Goal: Information Seeking & Learning: Find specific fact

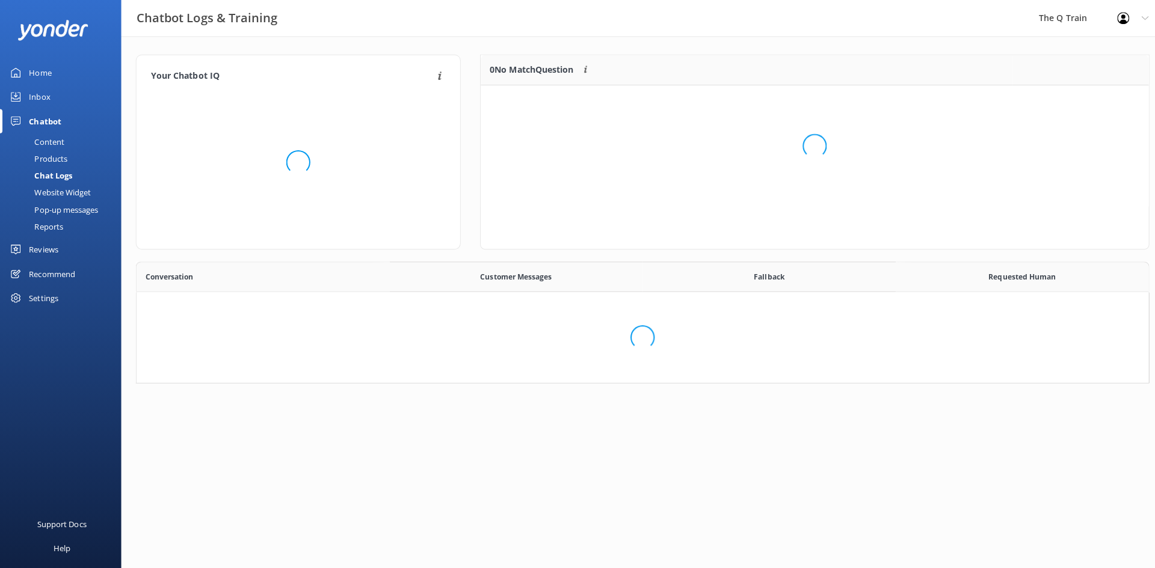
scroll to position [413, 987]
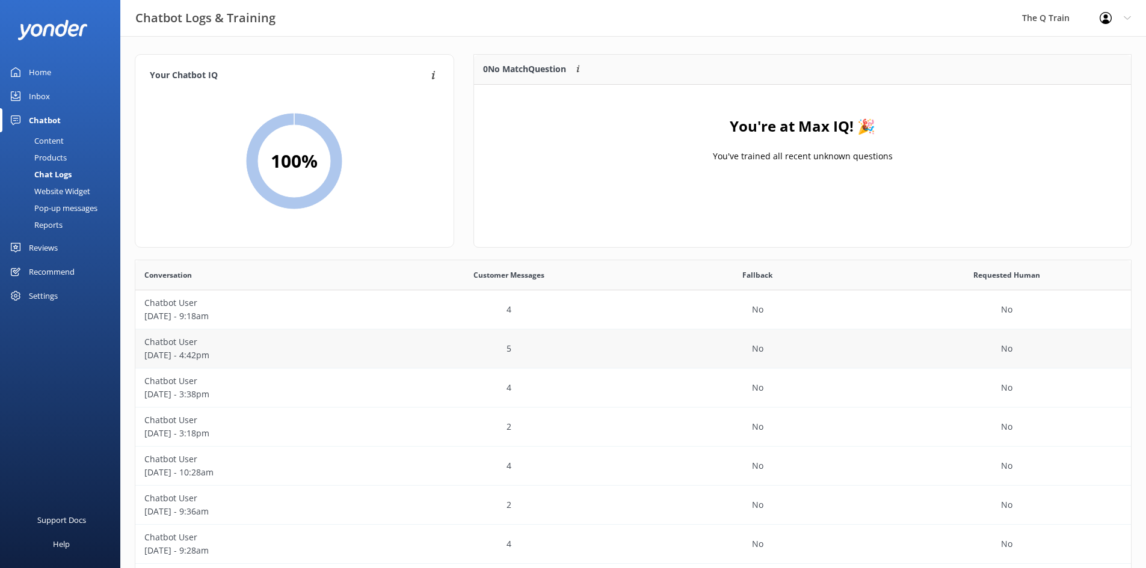
click at [206, 354] on p "[DATE] - 4:42pm" at bounding box center [259, 355] width 231 height 13
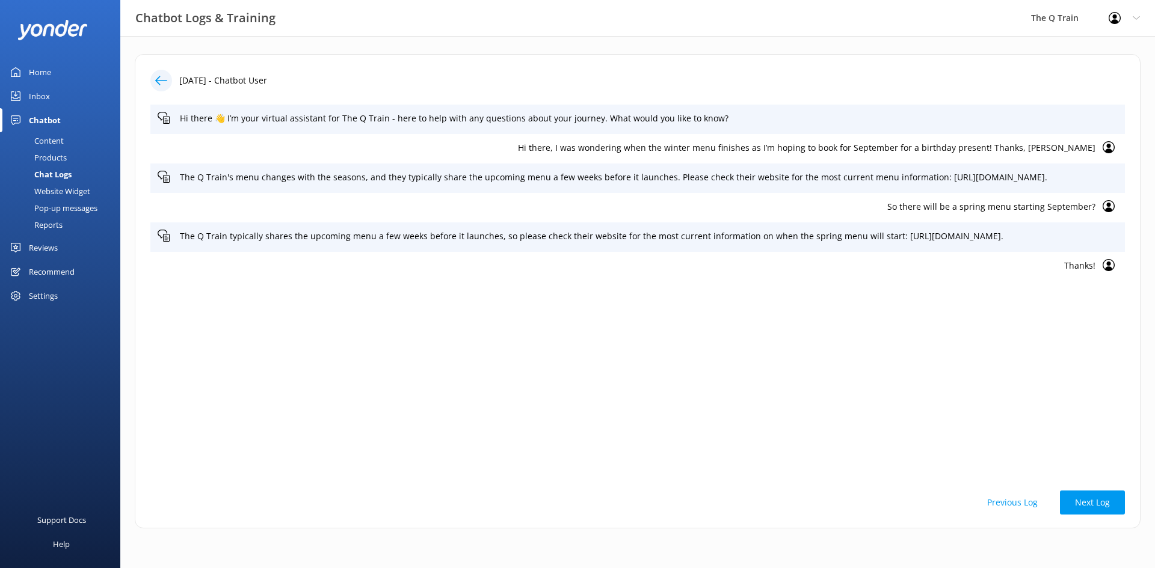
click at [155, 77] on icon at bounding box center [161, 81] width 12 height 12
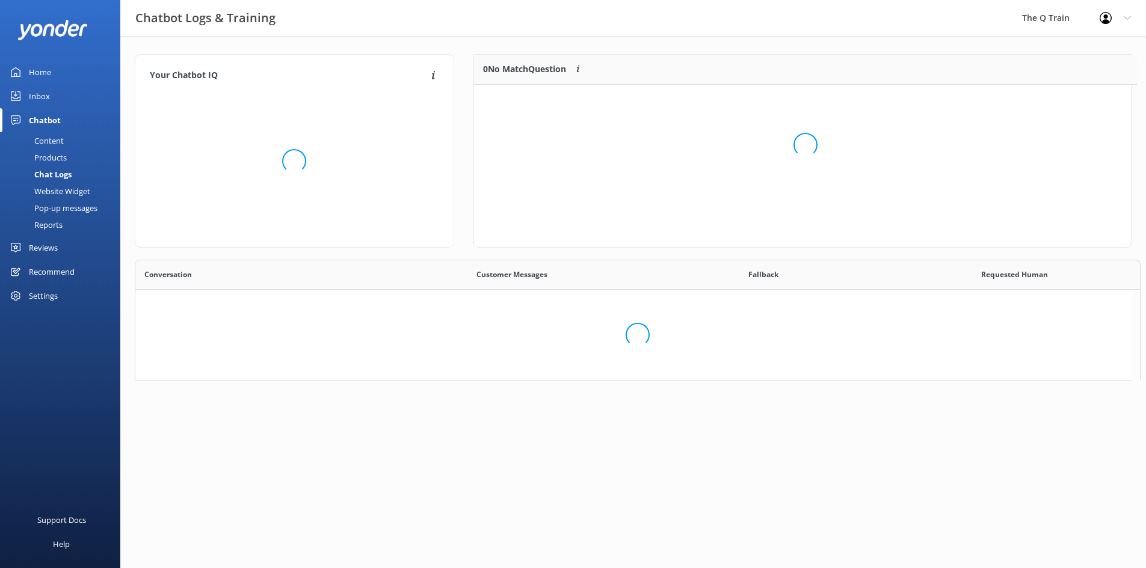
scroll to position [141, 648]
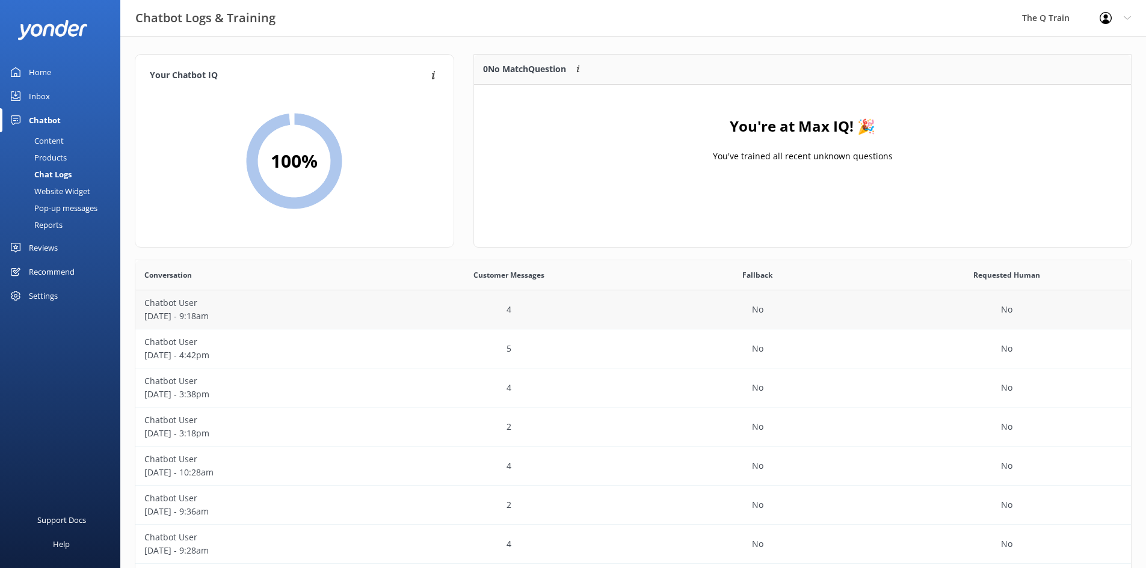
click at [191, 305] on p "Chatbot User" at bounding box center [259, 303] width 231 height 13
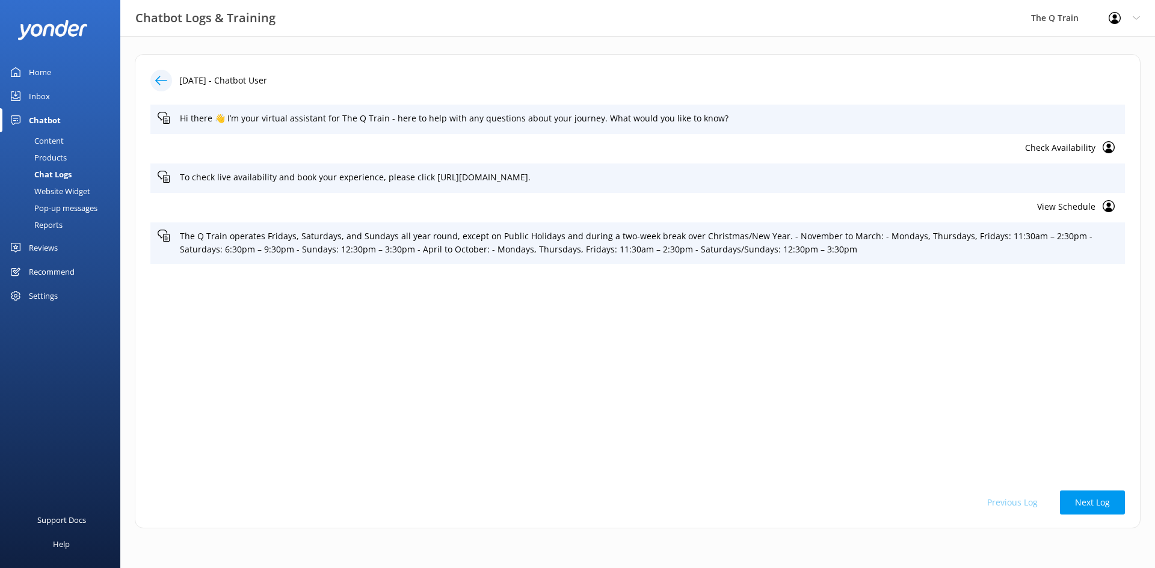
click at [41, 76] on div "Home" at bounding box center [40, 72] width 22 height 24
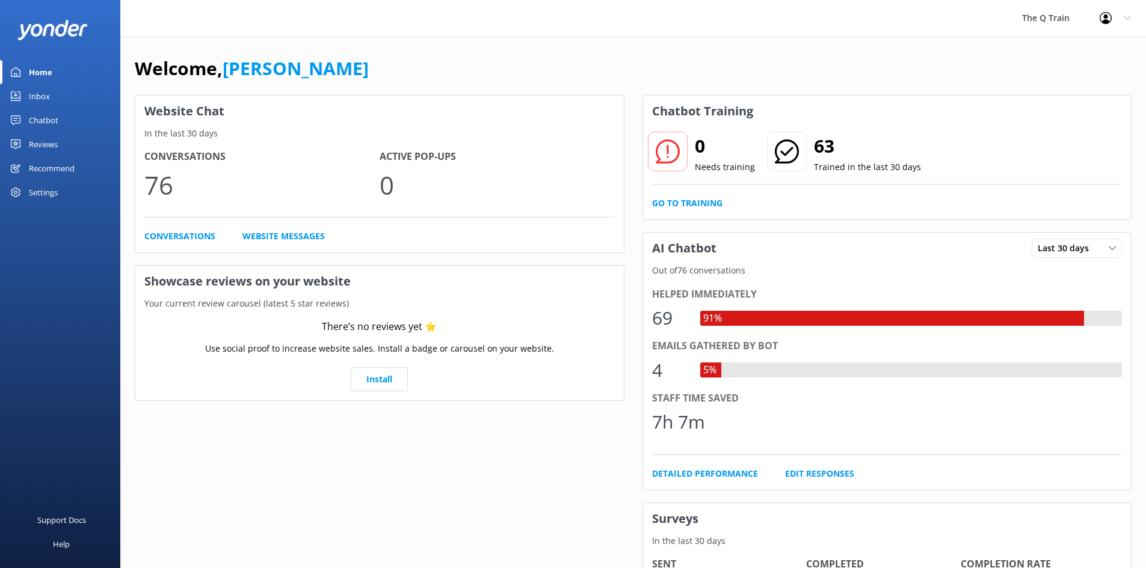
click at [53, 117] on div "Chatbot" at bounding box center [43, 120] width 29 height 24
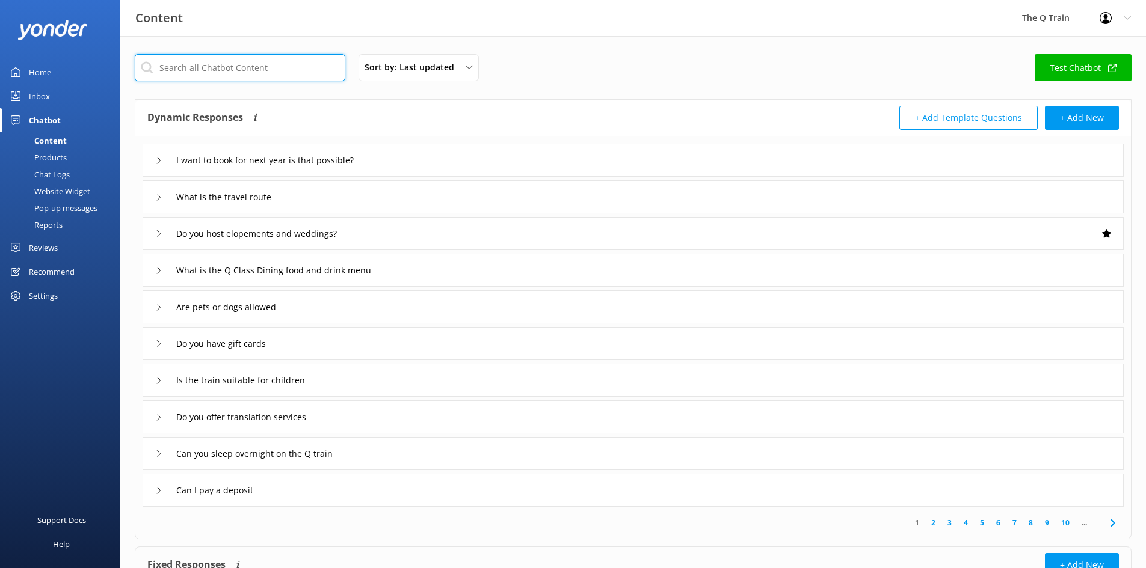
click at [222, 76] on input "text" at bounding box center [240, 67] width 211 height 27
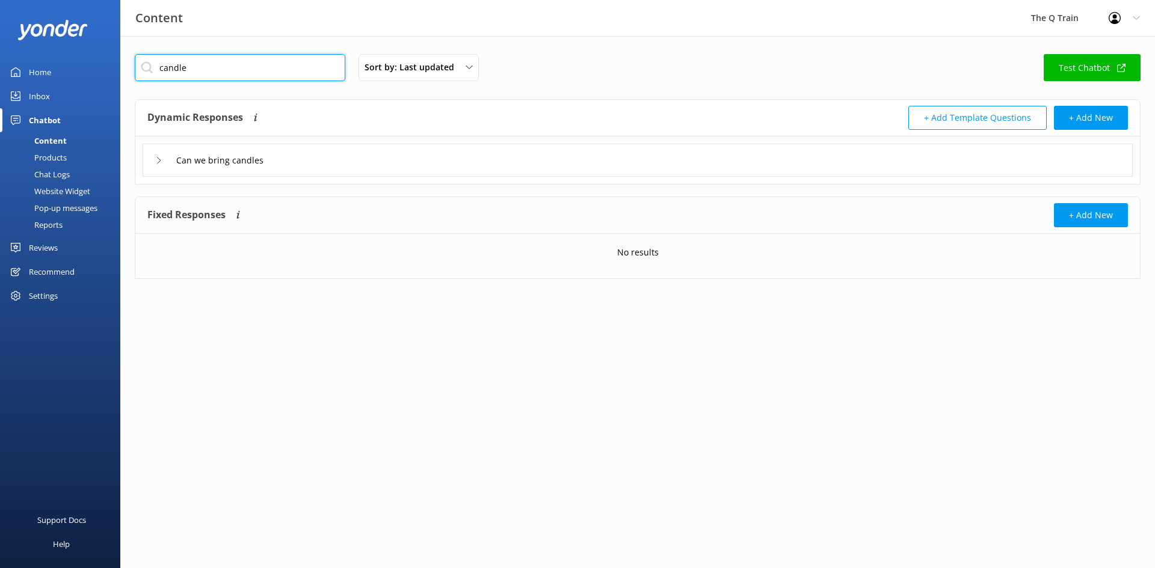
type input "candle"
click at [157, 165] on div "Can we bring candles" at bounding box center [210, 160] width 111 height 20
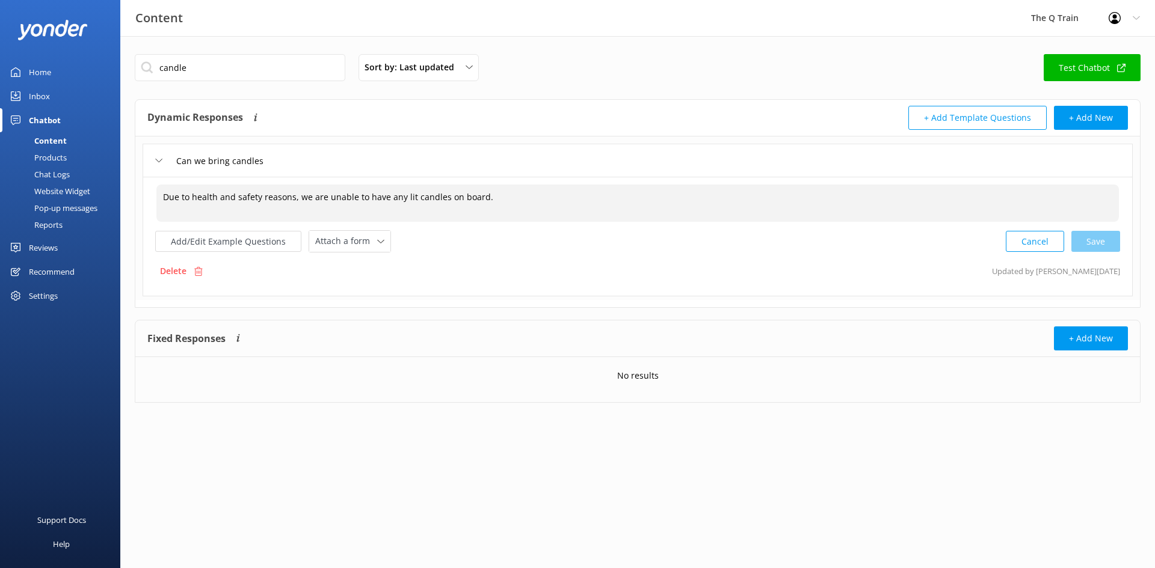
drag, startPoint x: 162, startPoint y: 198, endPoint x: 491, endPoint y: 196, distance: 329.0
click at [491, 196] on textarea "Due to health and safety reasons, we are unable to have any lit candles on boar…" at bounding box center [637, 203] width 962 height 37
click at [545, 245] on div "Add/Edit Example Questions Attach a form Leave contact details Check availabili…" at bounding box center [637, 241] width 965 height 22
click at [40, 69] on div "Home" at bounding box center [40, 72] width 22 height 24
